Goal: Task Accomplishment & Management: Manage account settings

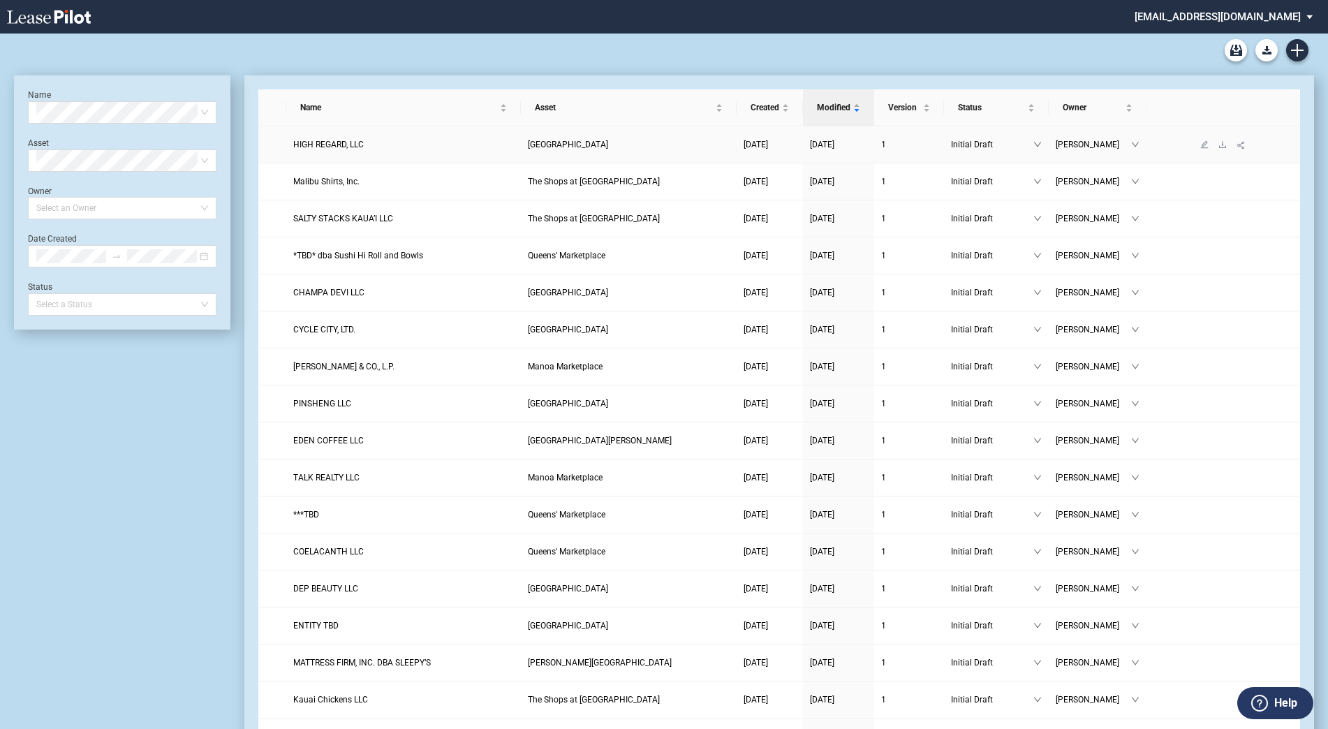
click at [316, 147] on span "HIGH REGARD, LLC" at bounding box center [328, 145] width 71 height 10
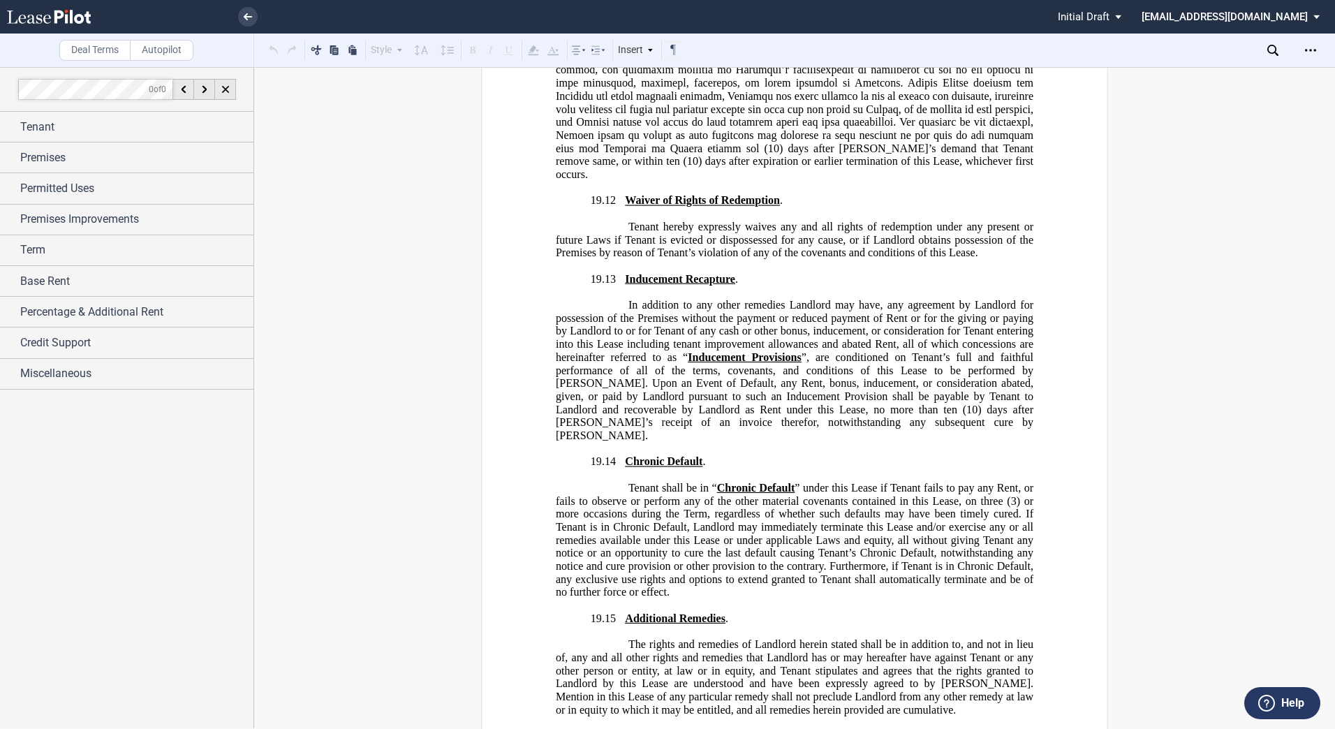
scroll to position [27663, 0]
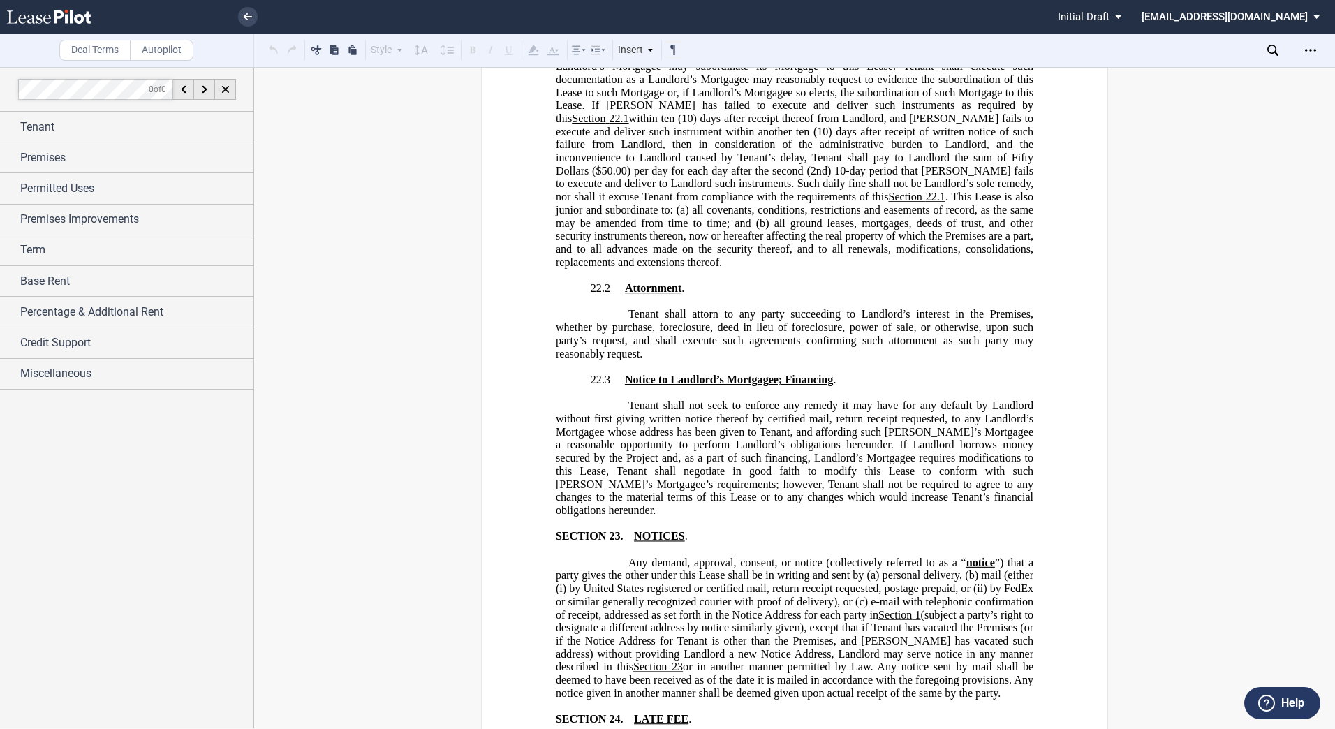
click at [950, 661] on span "or in another manner permitted by Law. Any notice sent by mail shall be deemed …" at bounding box center [796, 680] width 481 height 38
drag, startPoint x: 917, startPoint y: 402, endPoint x: 867, endPoint y: 392, distance: 51.2
click at [867, 661] on span "or in another manner permitted by Law. Any notice sent by mail shall be deemed …" at bounding box center [796, 680] width 481 height 38
click at [870, 661] on span "or in another manner permitted by Law. Any notice sent by mail shall be deemed …" at bounding box center [796, 680] width 481 height 38
drag, startPoint x: 878, startPoint y: 431, endPoint x: 884, endPoint y: 422, distance: 11.0
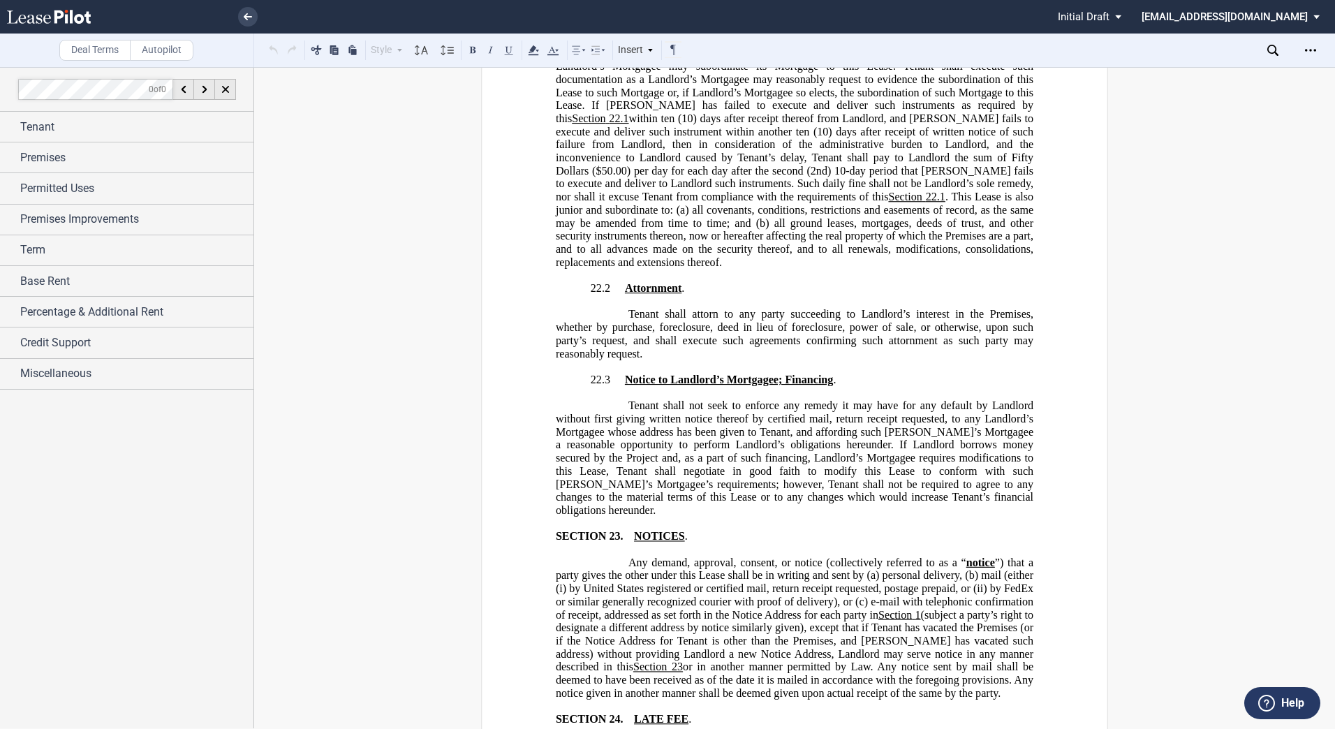
click at [879, 713] on p "SECTION 24. LATE FEE ." at bounding box center [795, 719] width 478 height 13
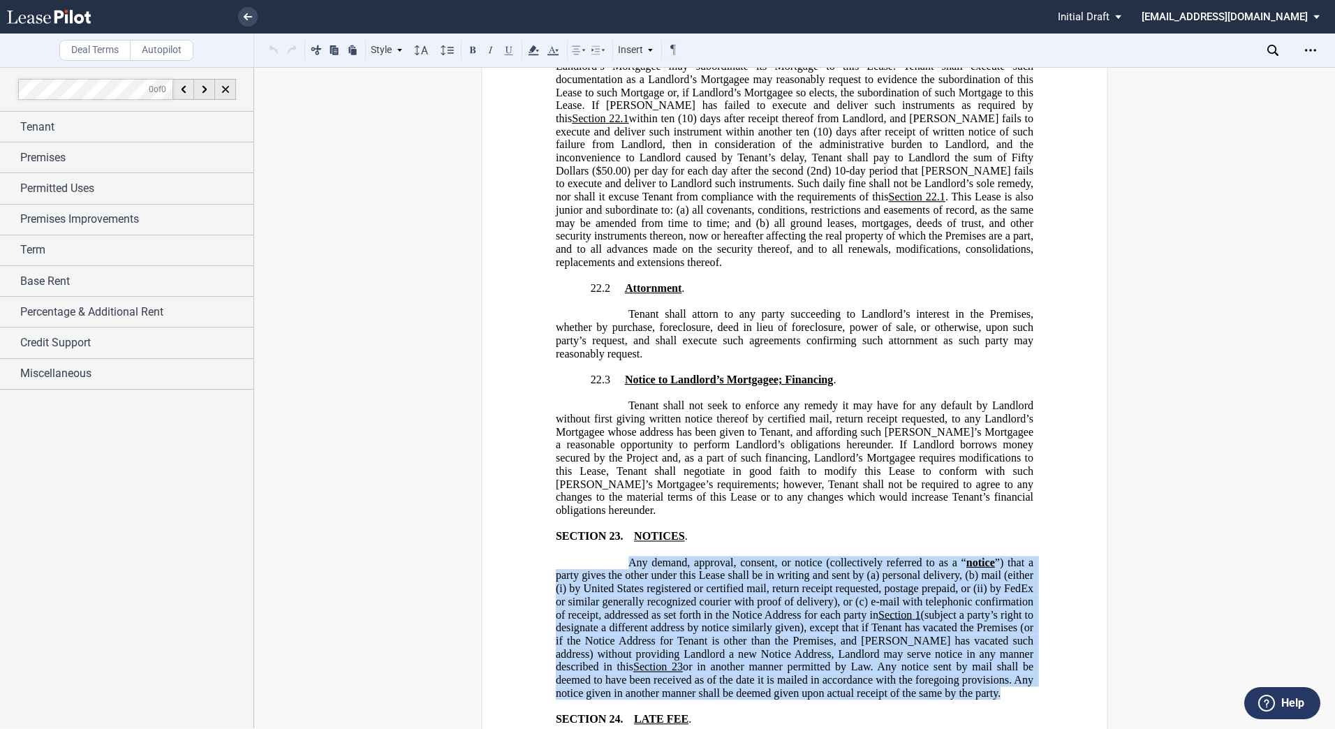
drag, startPoint x: 925, startPoint y: 404, endPoint x: 624, endPoint y: 277, distance: 327.0
click at [624, 557] on span "Any demand, approval, consent, or notice (collectively referred to as a “ notic…" at bounding box center [796, 628] width 481 height 143
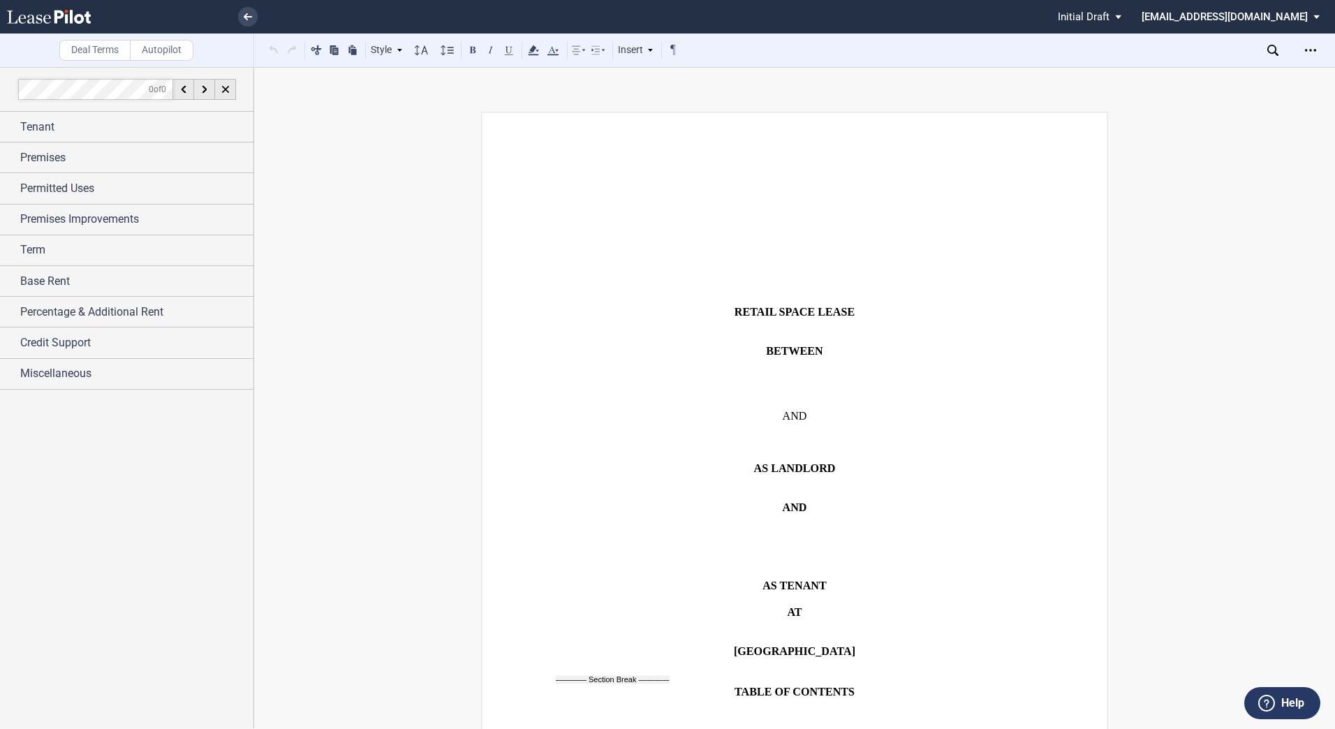
scroll to position [27663, 0]
